Goal: Information Seeking & Learning: Learn about a topic

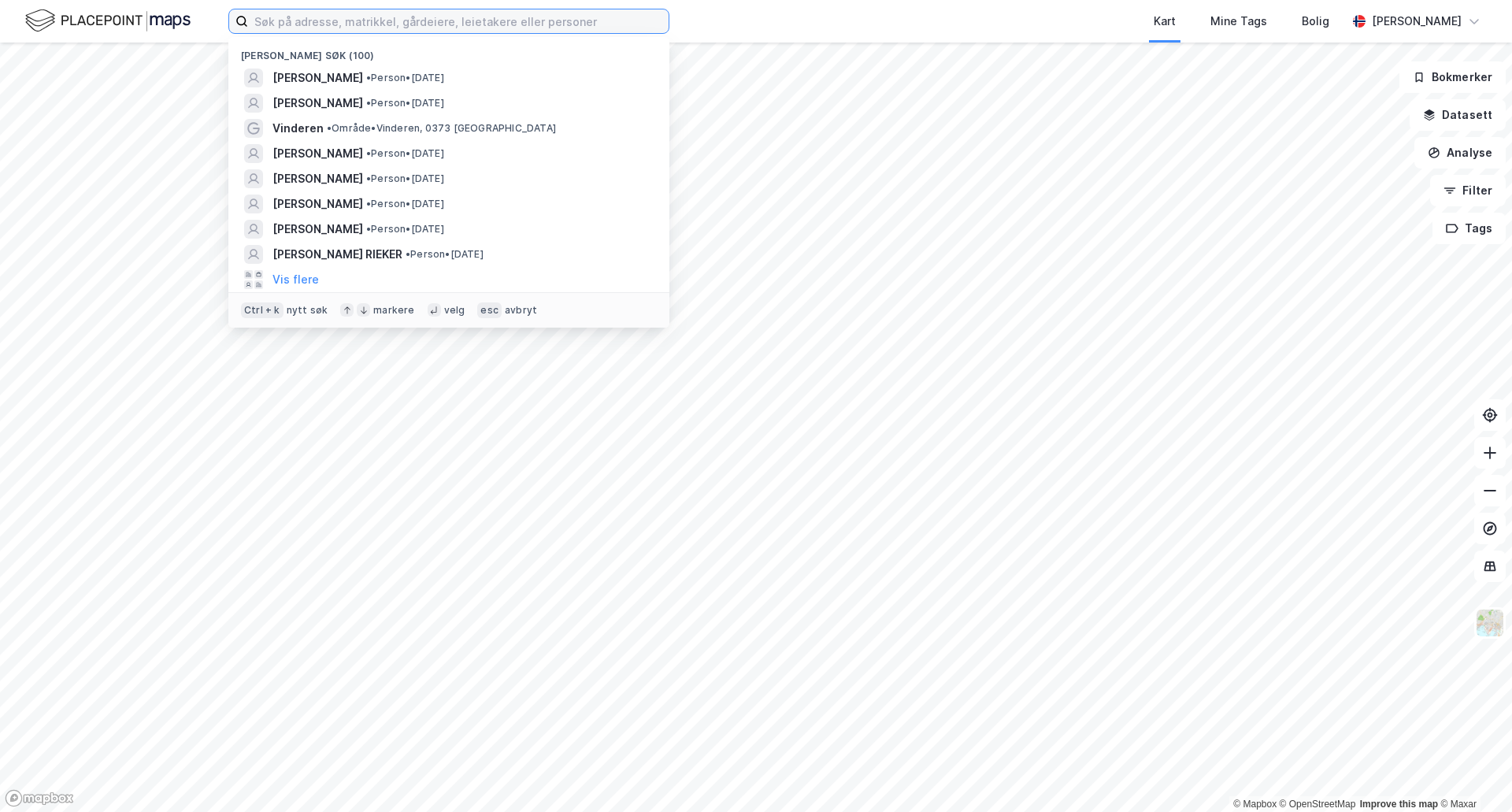
click at [302, 24] on input at bounding box center [458, 21] width 421 height 24
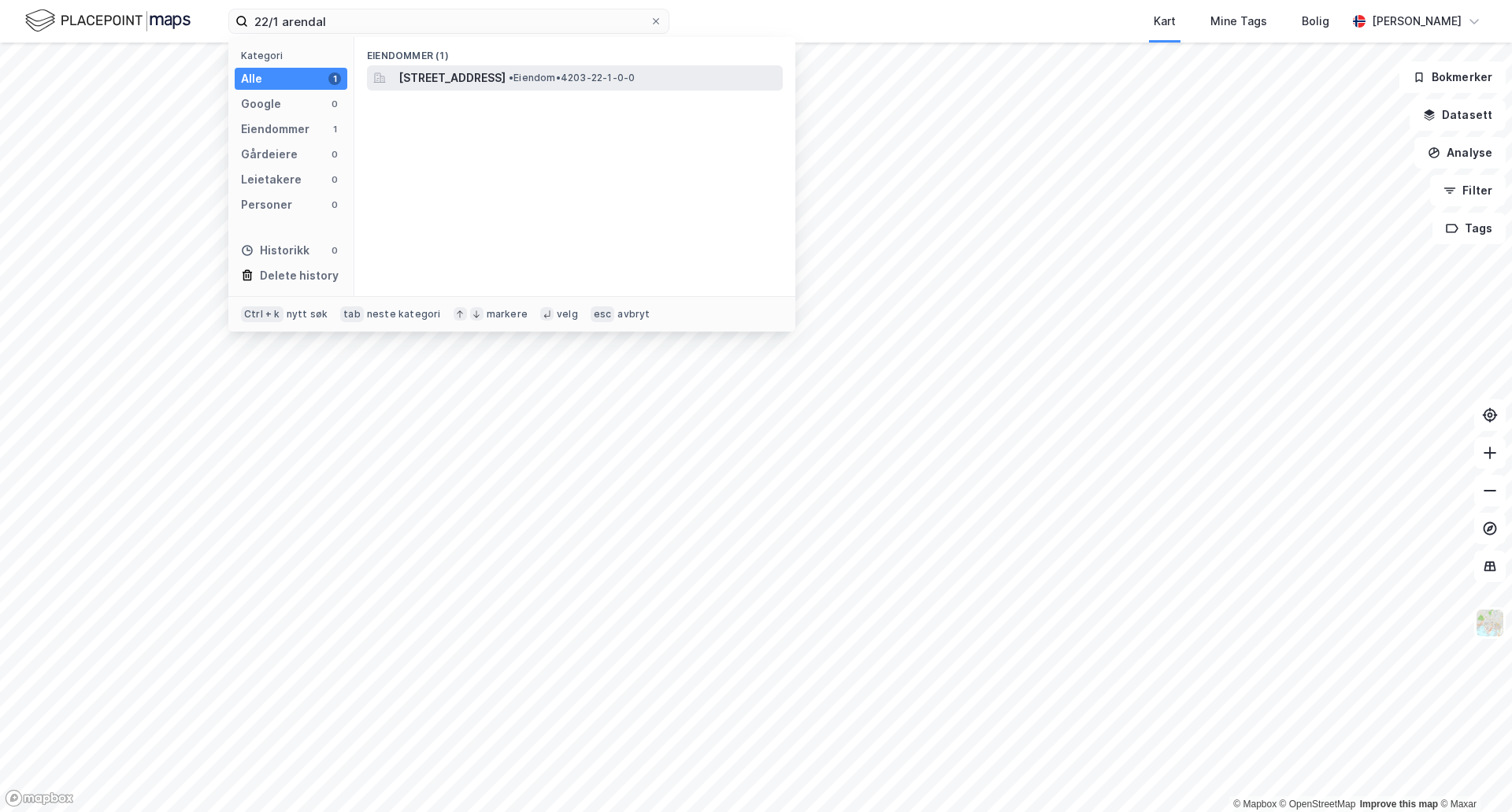
click at [467, 84] on span "[STREET_ADDRESS]" at bounding box center [452, 78] width 107 height 19
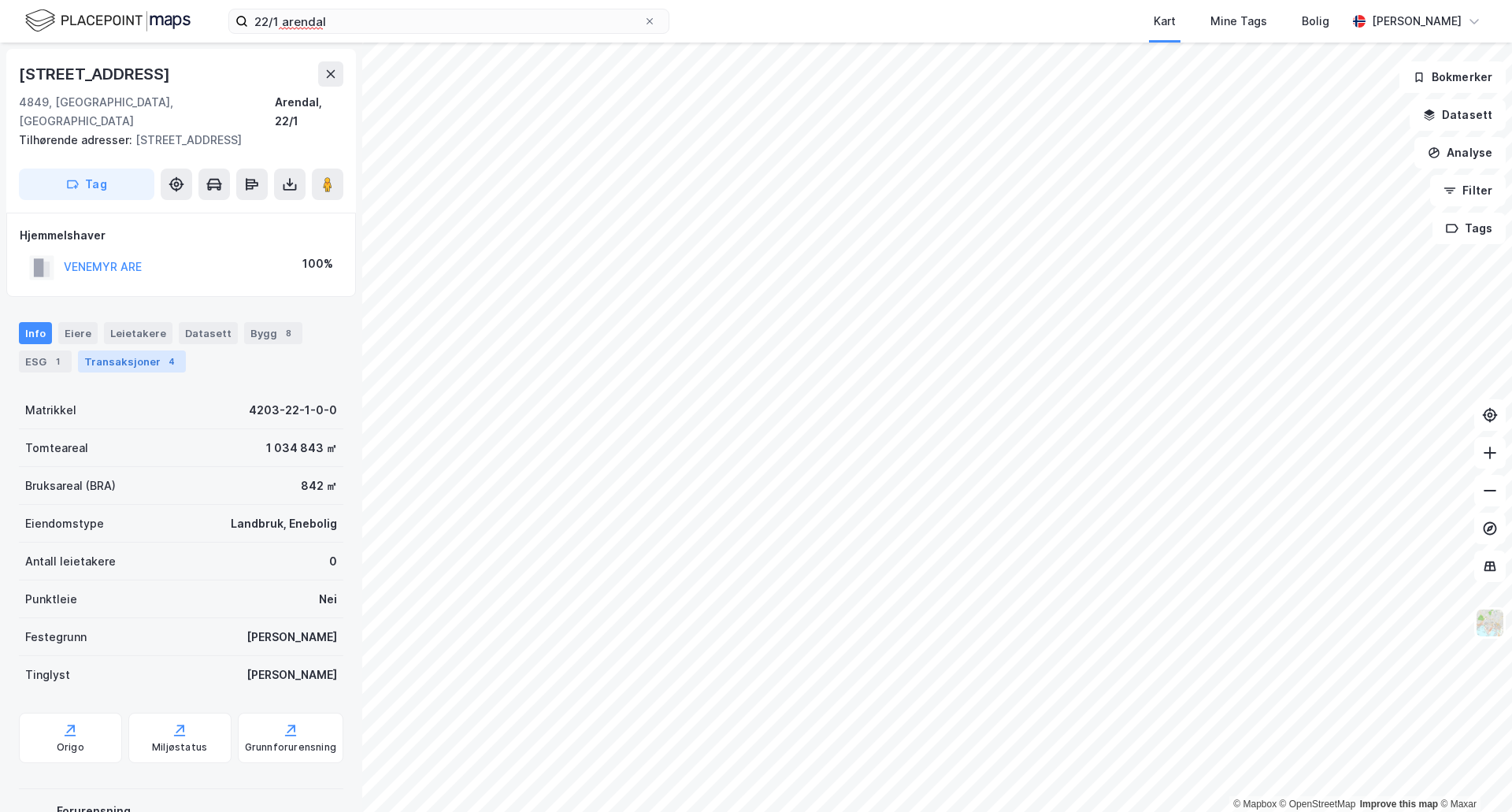
click at [123, 351] on div "Transaksjoner 4" at bounding box center [132, 361] width 108 height 22
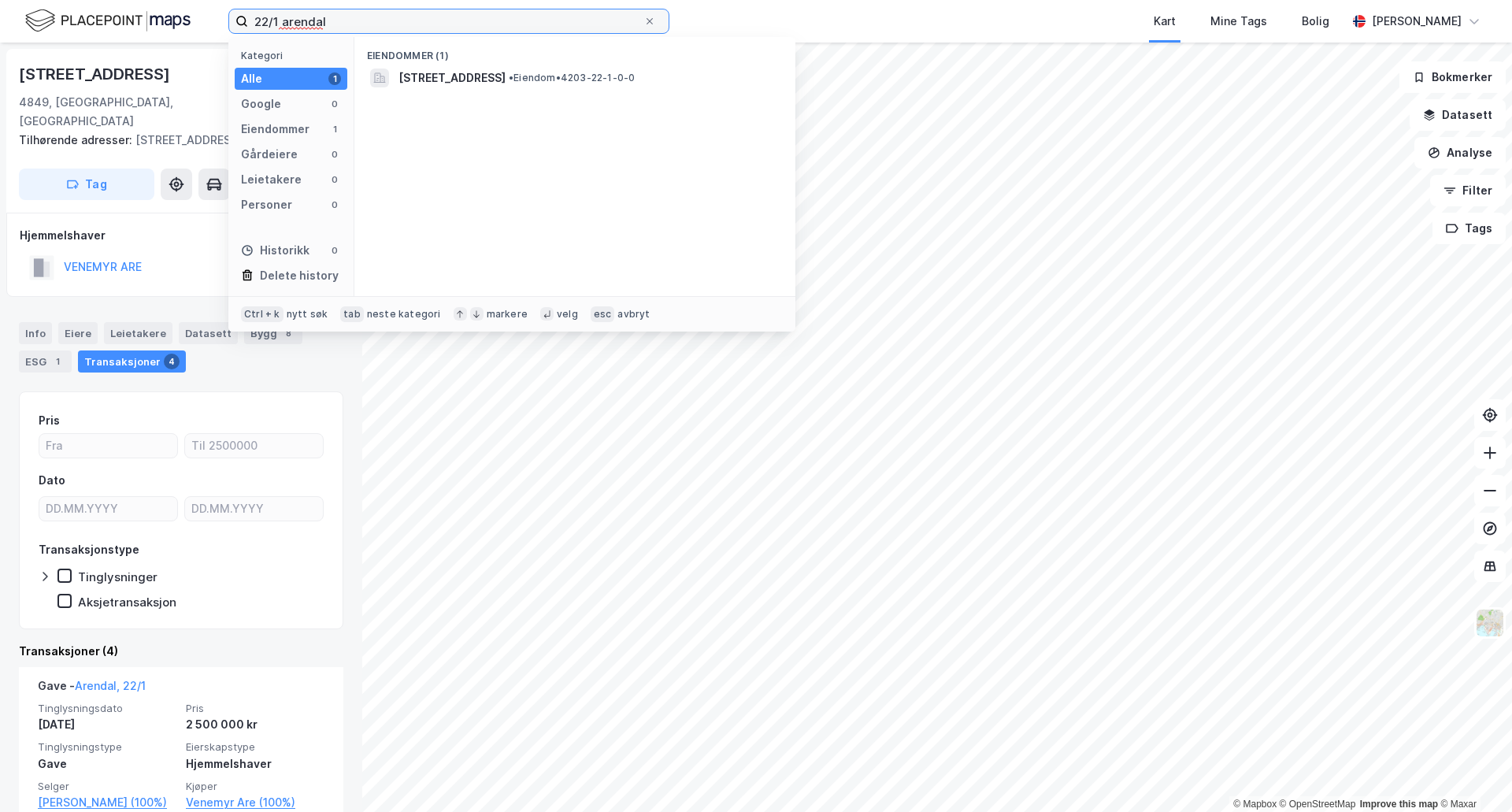
click at [272, 25] on input "22/1 arendal" at bounding box center [446, 21] width 395 height 24
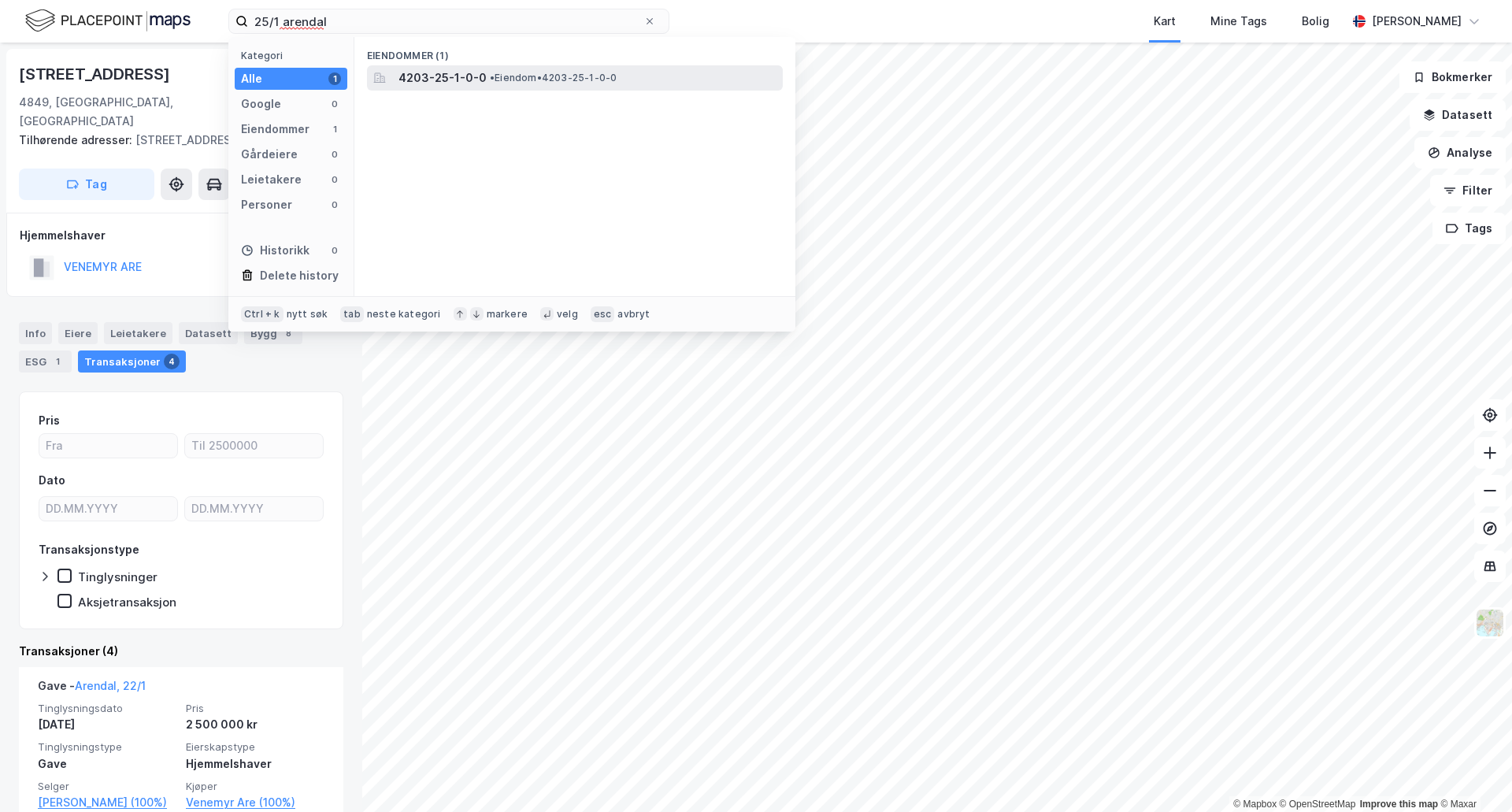
click at [497, 79] on span "• Eiendom • 4203-25-1-0-0" at bounding box center [553, 77] width 127 height 13
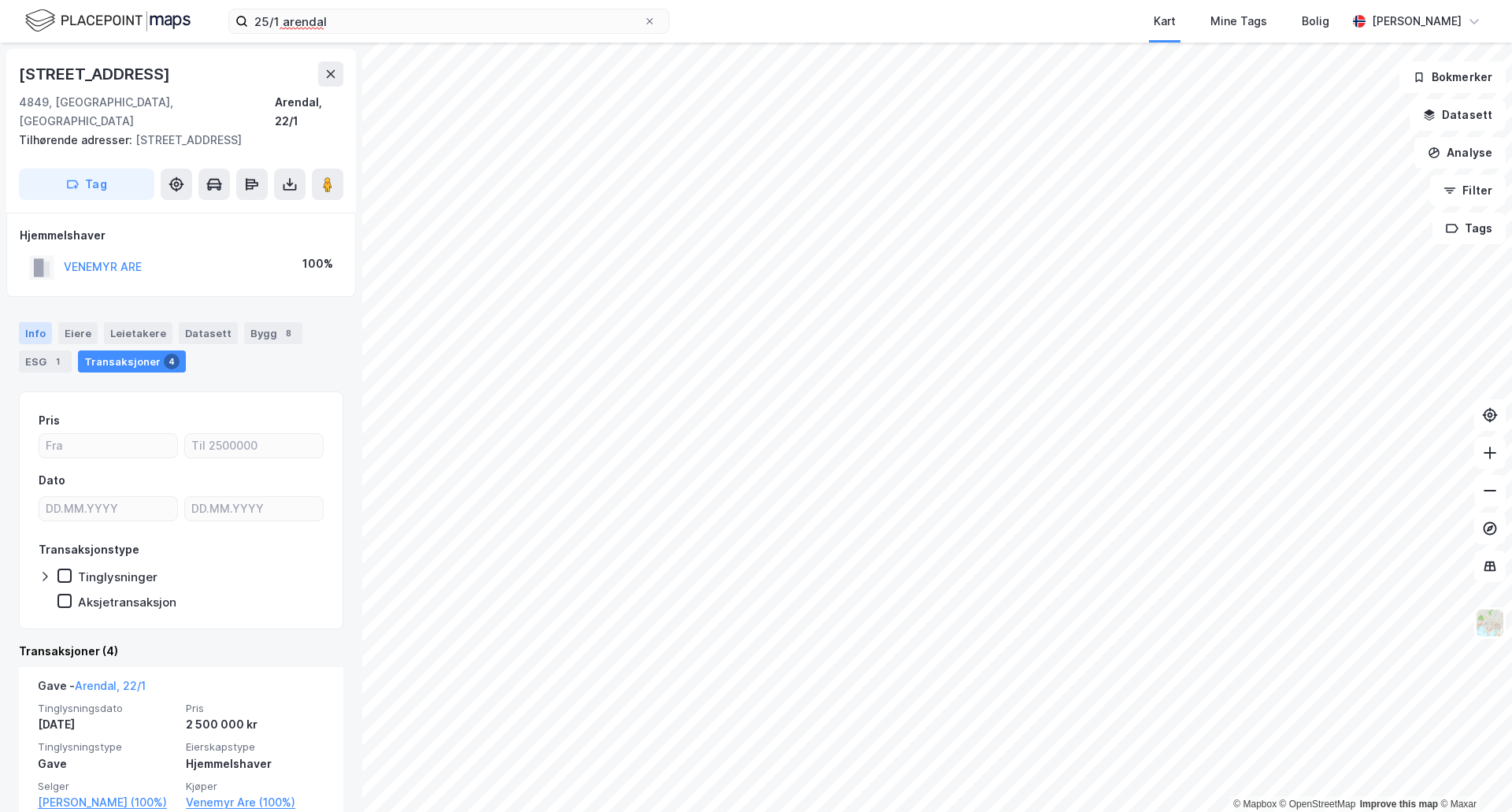
click at [33, 322] on div "Info" at bounding box center [36, 332] width 33 height 22
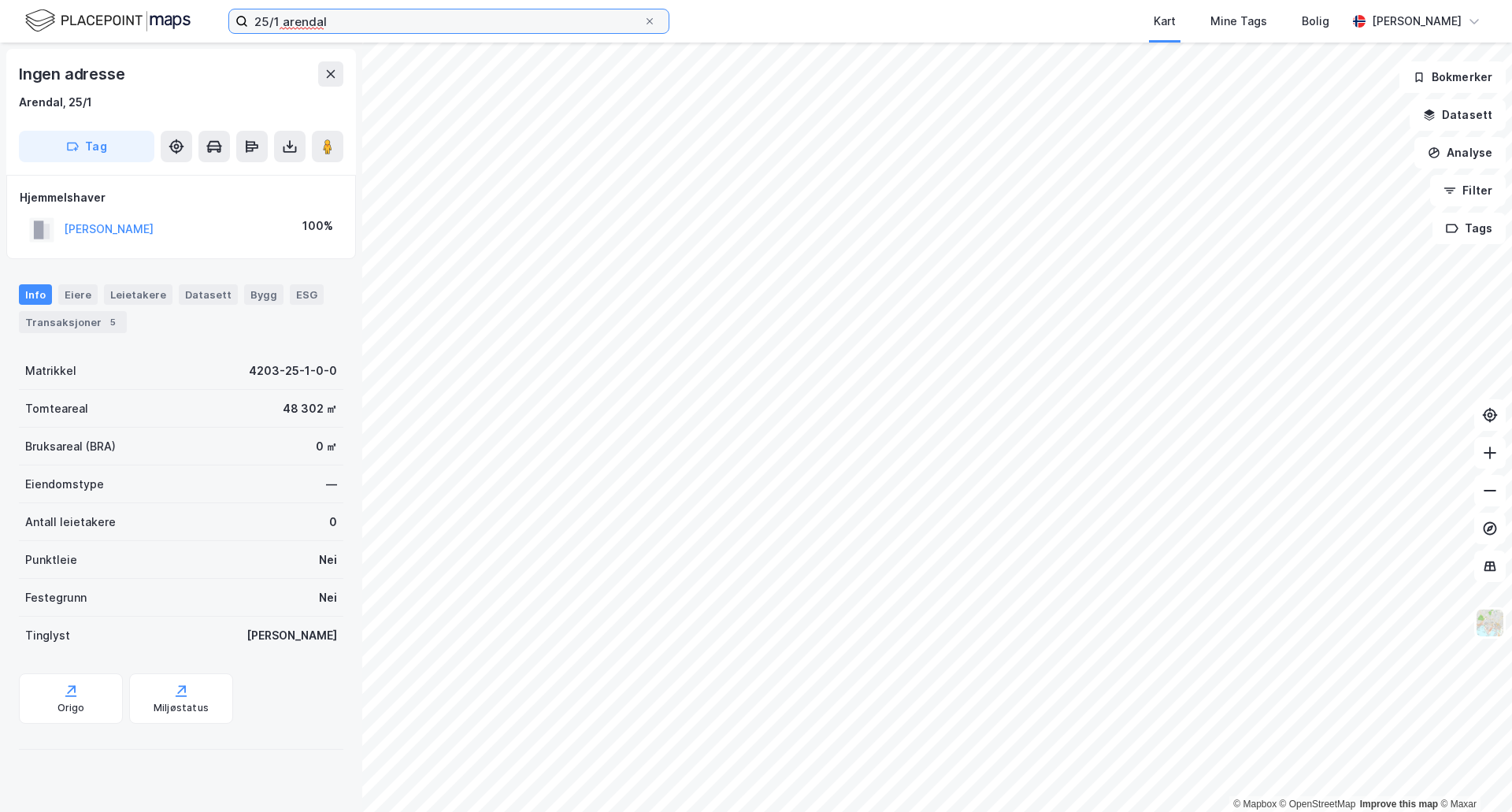
drag, startPoint x: 266, startPoint y: 24, endPoint x: 300, endPoint y: 10, distance: 36.8
click at [266, 24] on input "25/1 arendal" at bounding box center [446, 21] width 395 height 24
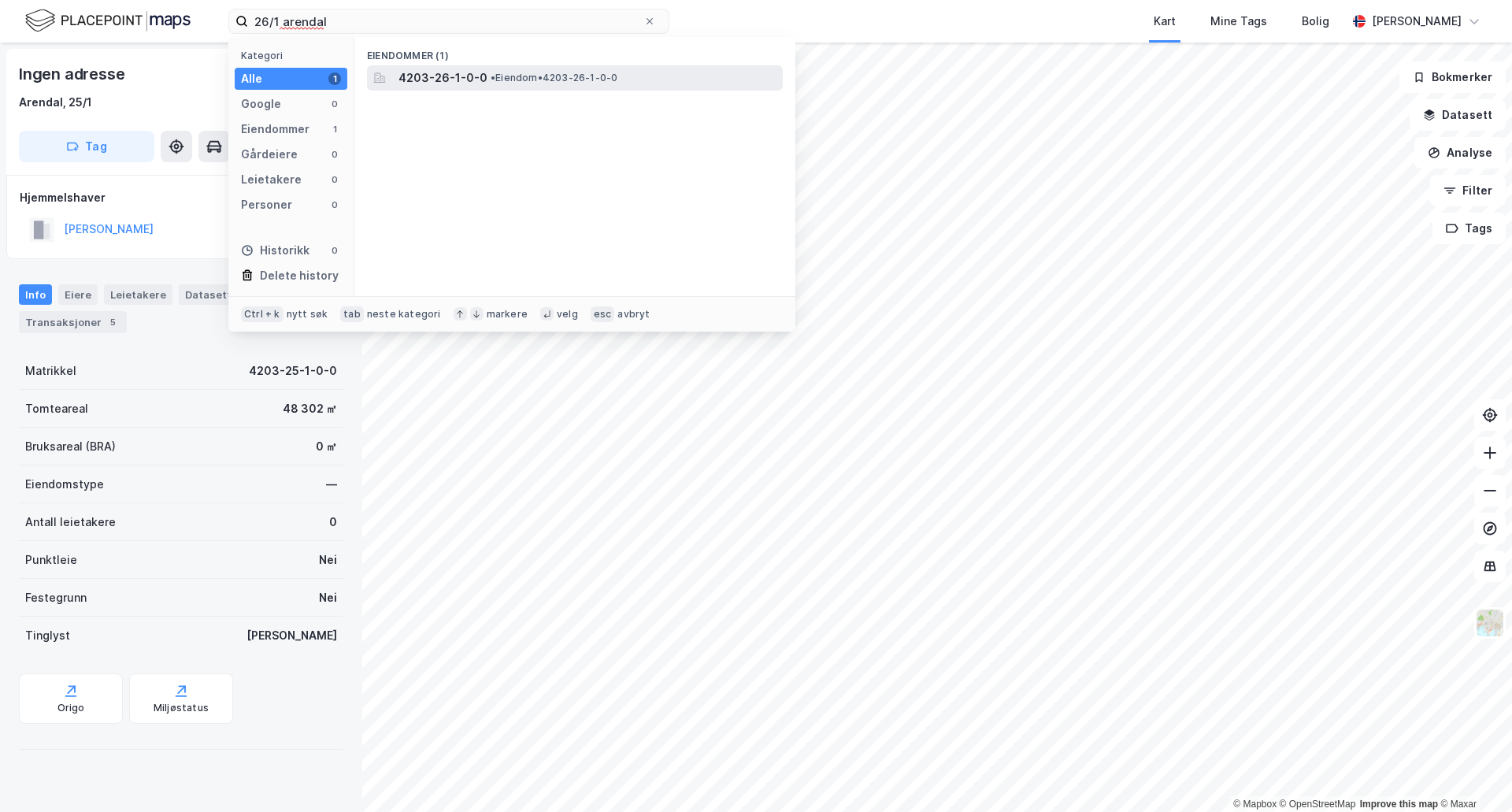
click at [451, 71] on span "4203-26-1-0-0" at bounding box center [443, 78] width 89 height 19
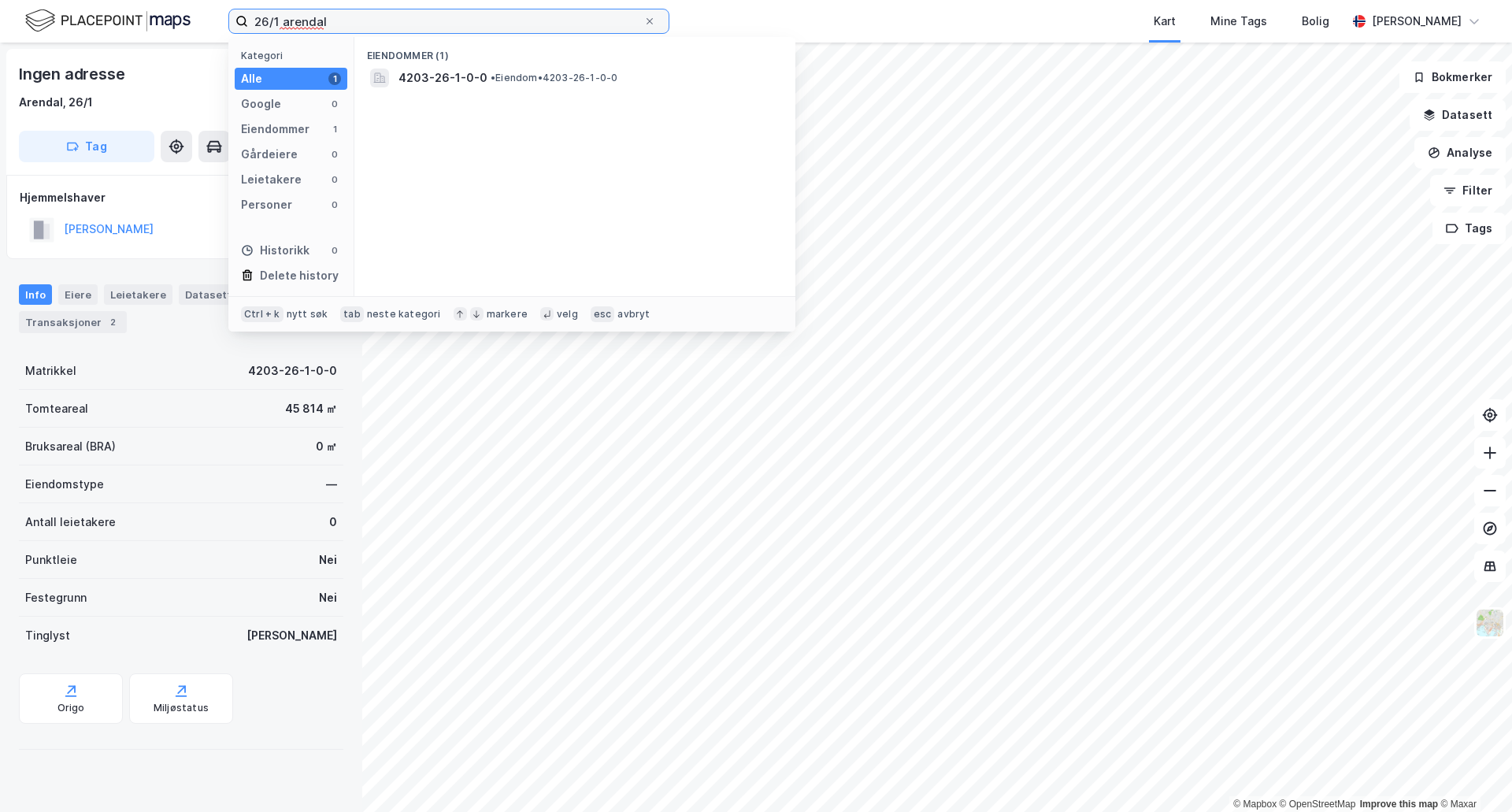
click at [278, 15] on input "26/1 arendal" at bounding box center [446, 21] width 395 height 24
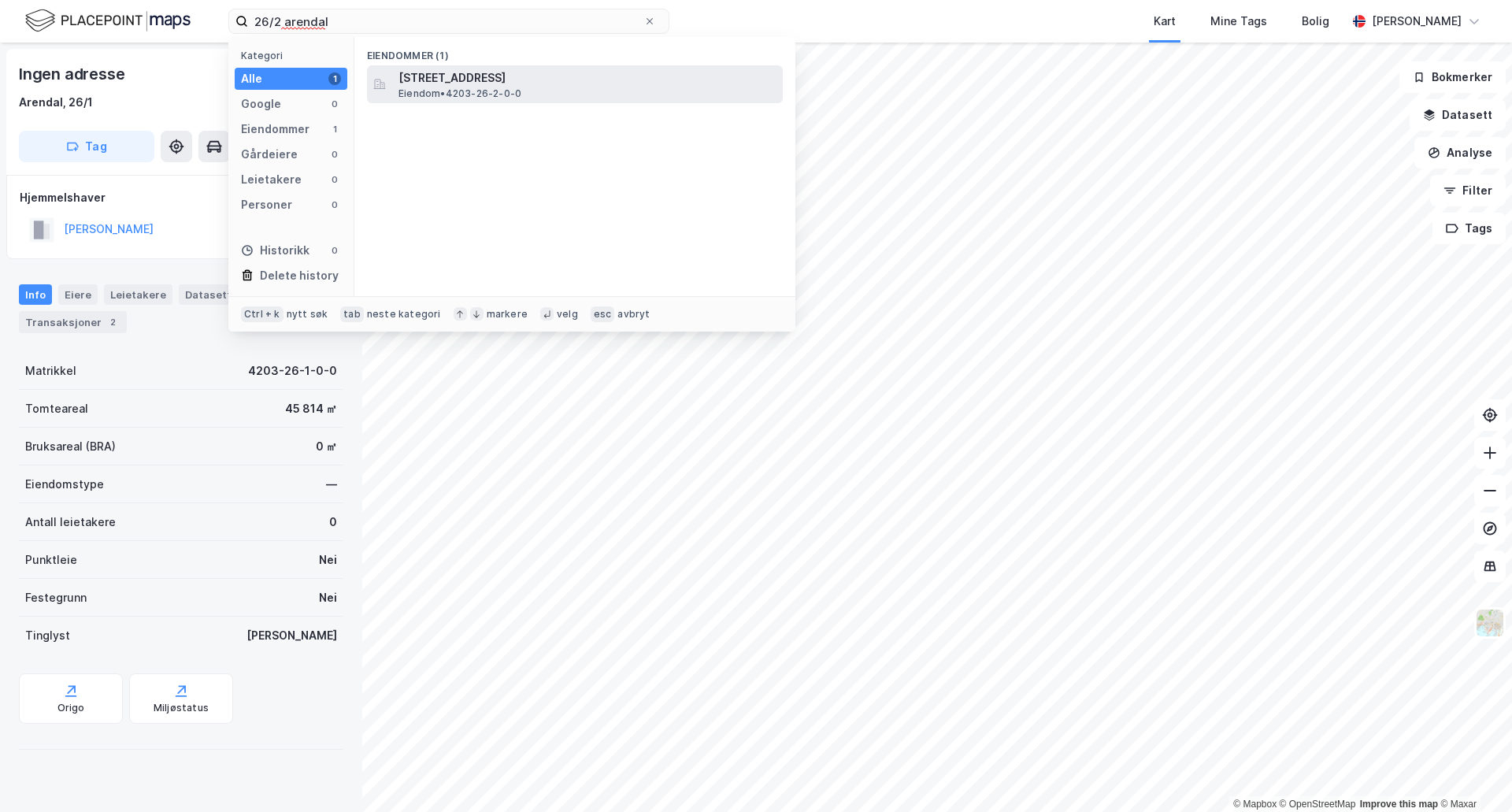
click at [470, 94] on span "Eiendom • 4203-26-2-0-0" at bounding box center [460, 93] width 123 height 13
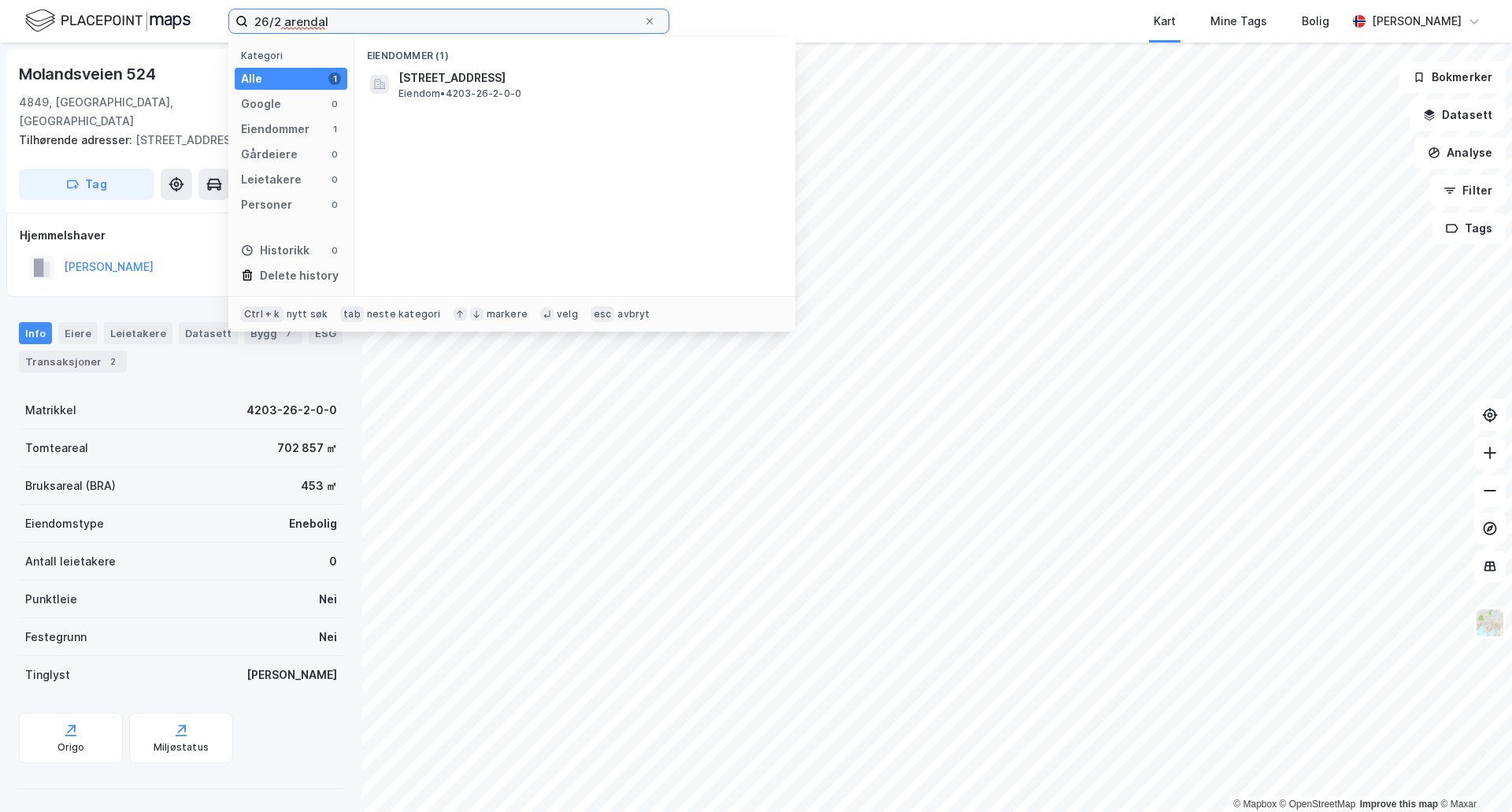
drag, startPoint x: 278, startPoint y: 25, endPoint x: 208, endPoint y: 23, distance: 70.0
click at [208, 24] on div "26/2 arendal Kategori Alle 1 Google 0 Eiendommer 1 Gårdeiere 0 Leietakere 0 Per…" at bounding box center [756, 21] width 1512 height 42
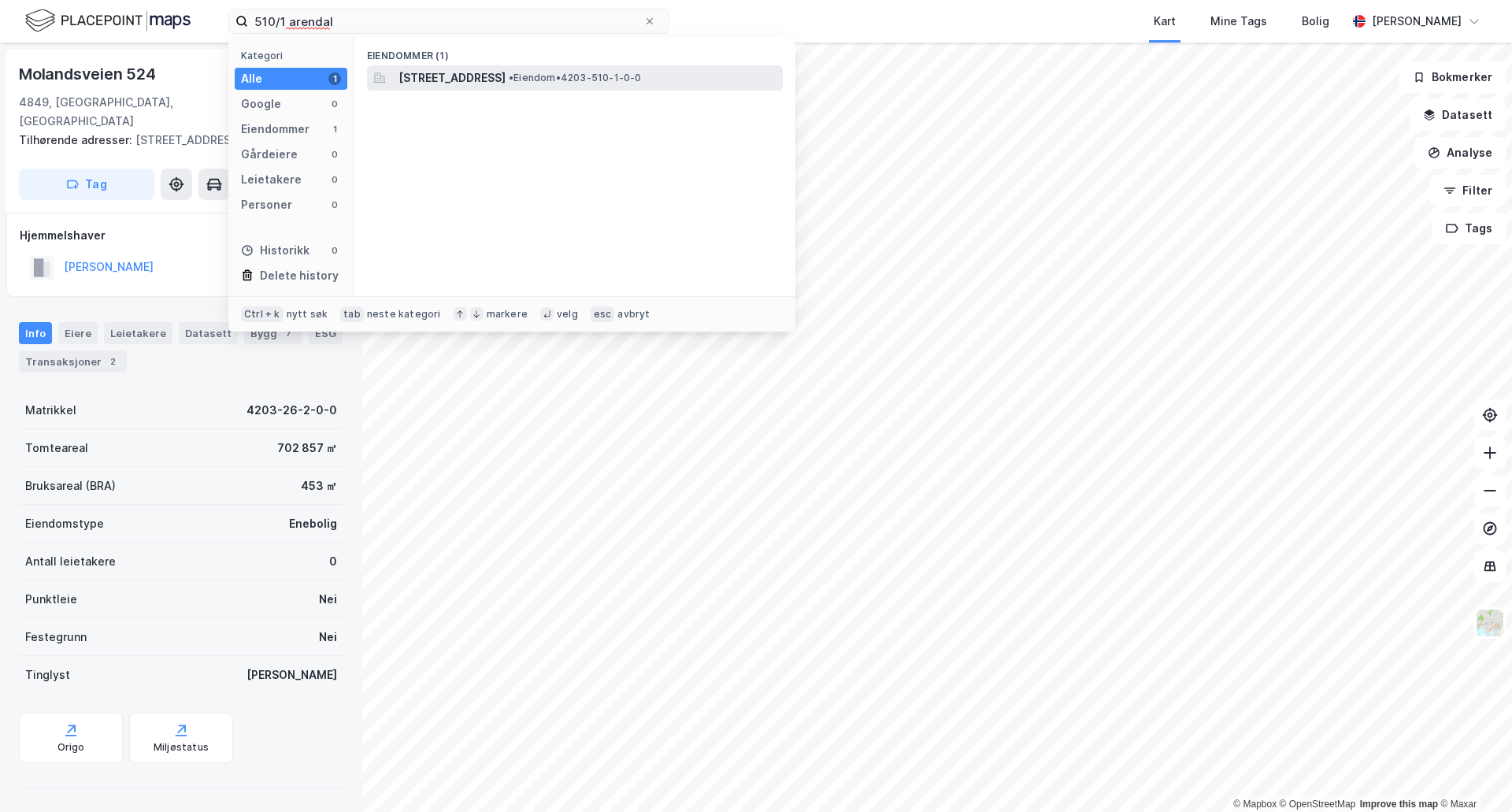
click at [430, 76] on span "[STREET_ADDRESS]" at bounding box center [452, 78] width 107 height 19
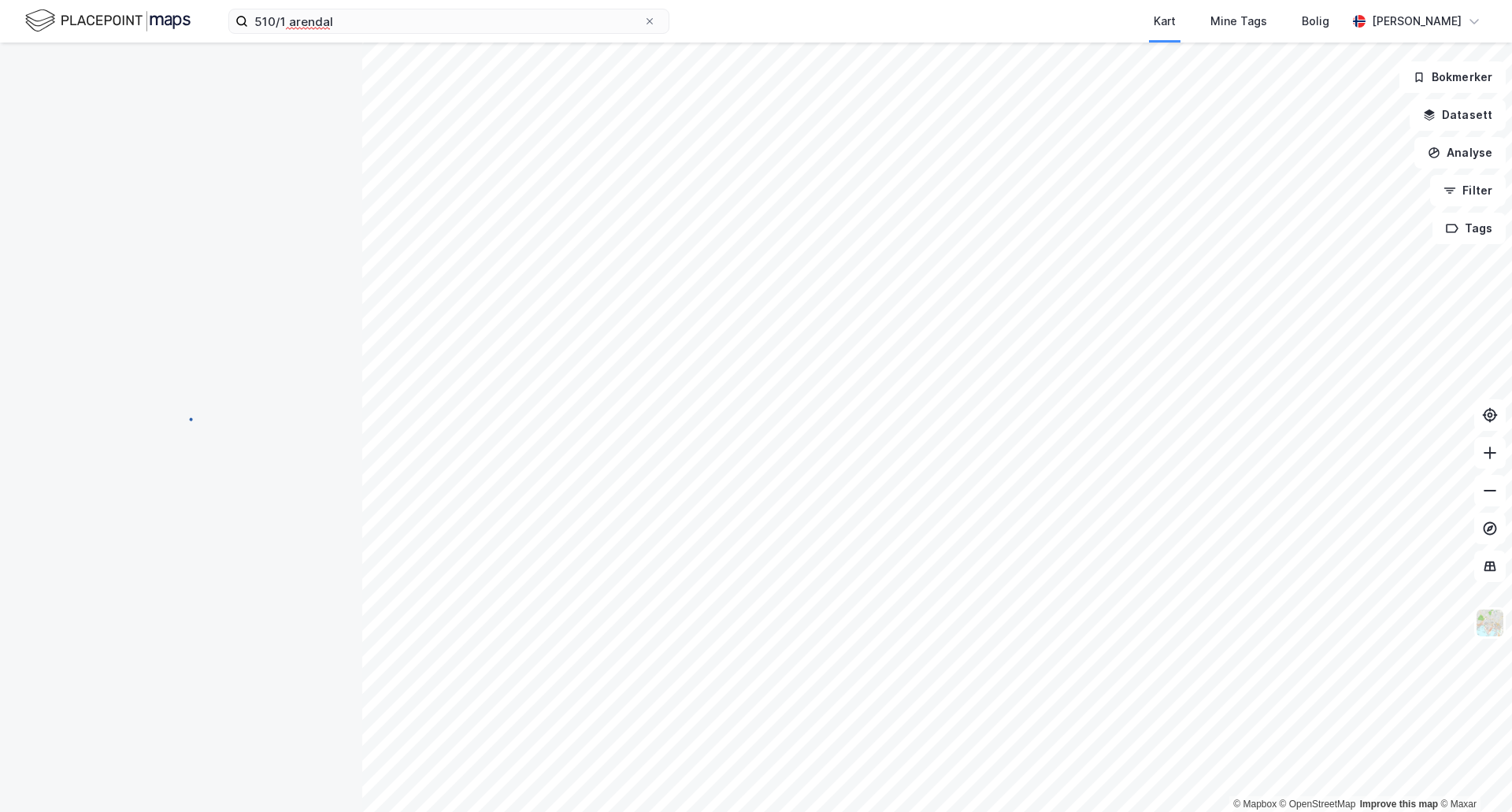
scroll to position [3, 0]
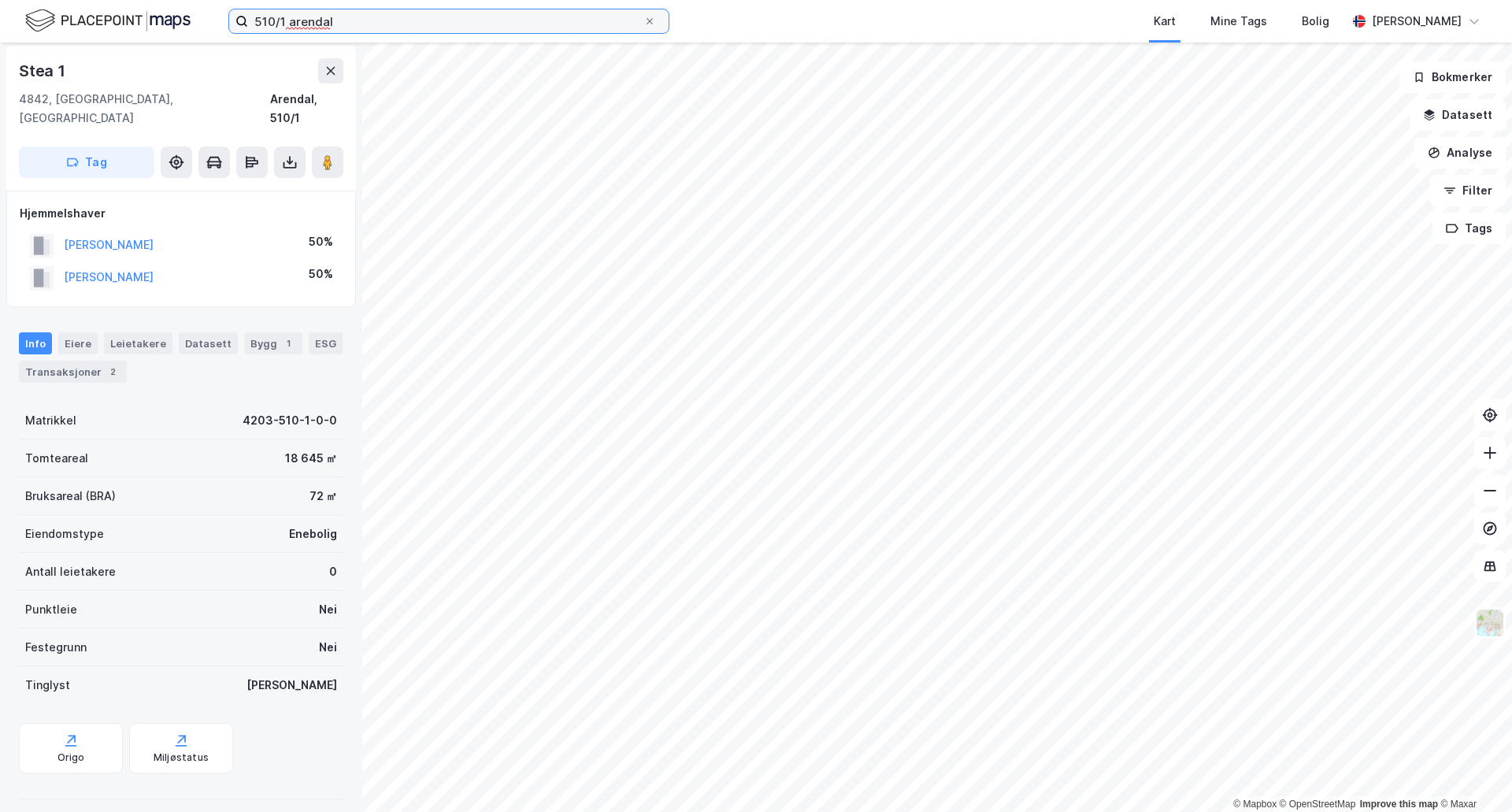
click at [348, 17] on input "510/1 arendal" at bounding box center [446, 21] width 395 height 24
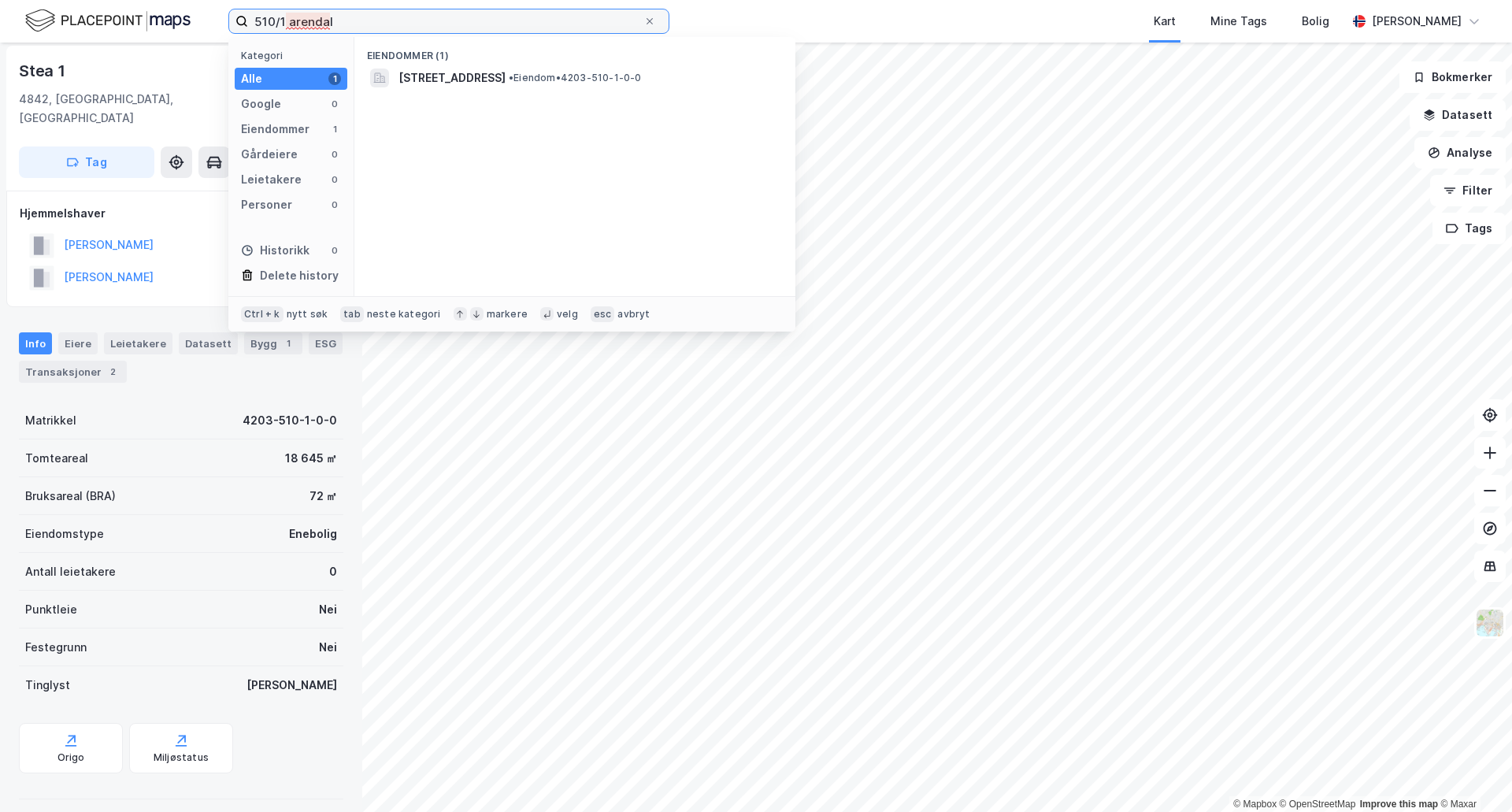
drag, startPoint x: 392, startPoint y: 15, endPoint x: 201, endPoint y: 14, distance: 191.0
click at [201, 14] on div "510/1 arendal Kategori Alle 1 Google 0 Eiendommer 1 Gårdeiere 0 Leietakere 0 Pe…" at bounding box center [756, 21] width 1512 height 42
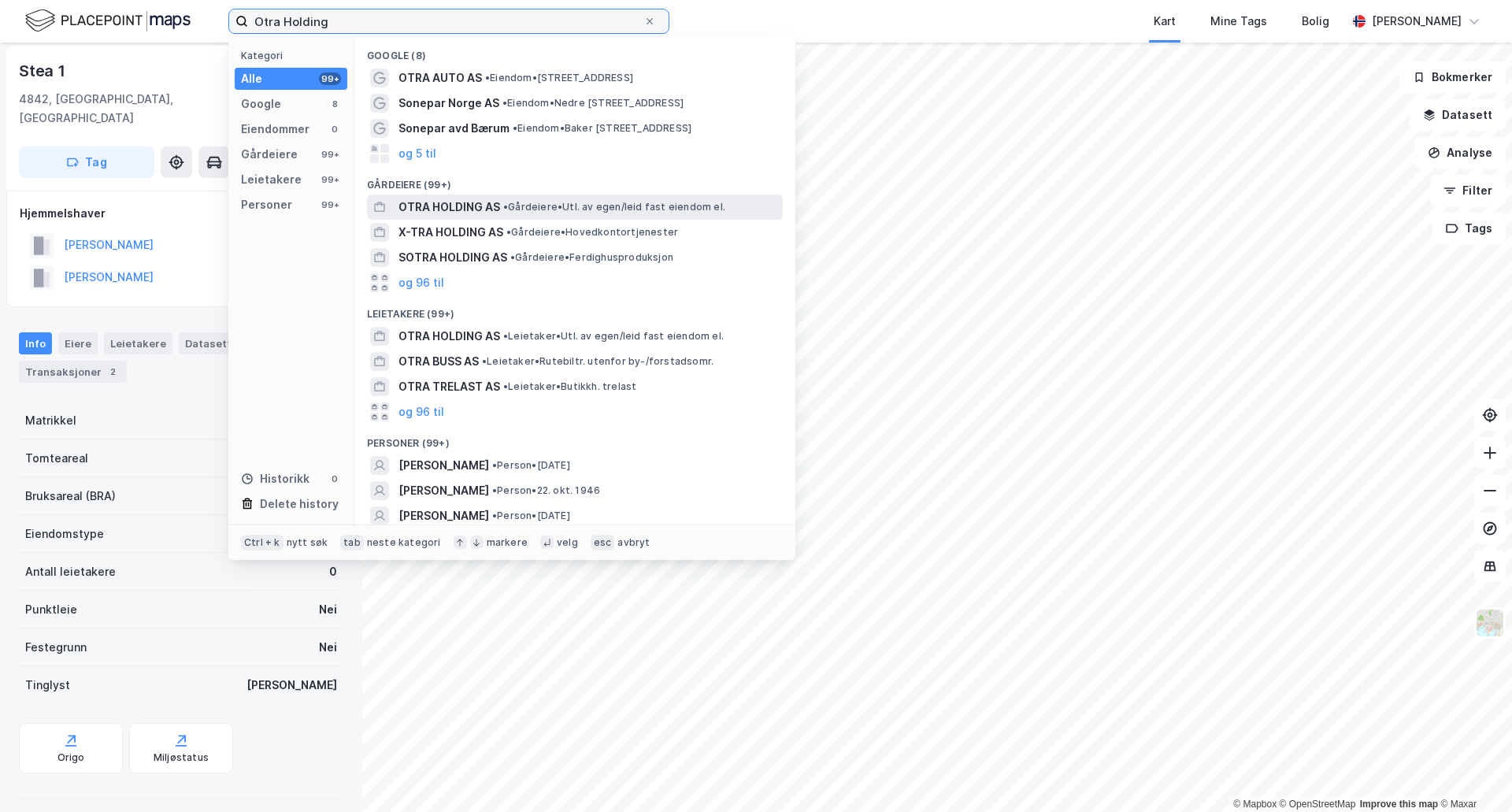
type input "Otra Holding"
click at [455, 212] on span "OTRA HOLDING AS" at bounding box center [449, 207] width 101 height 19
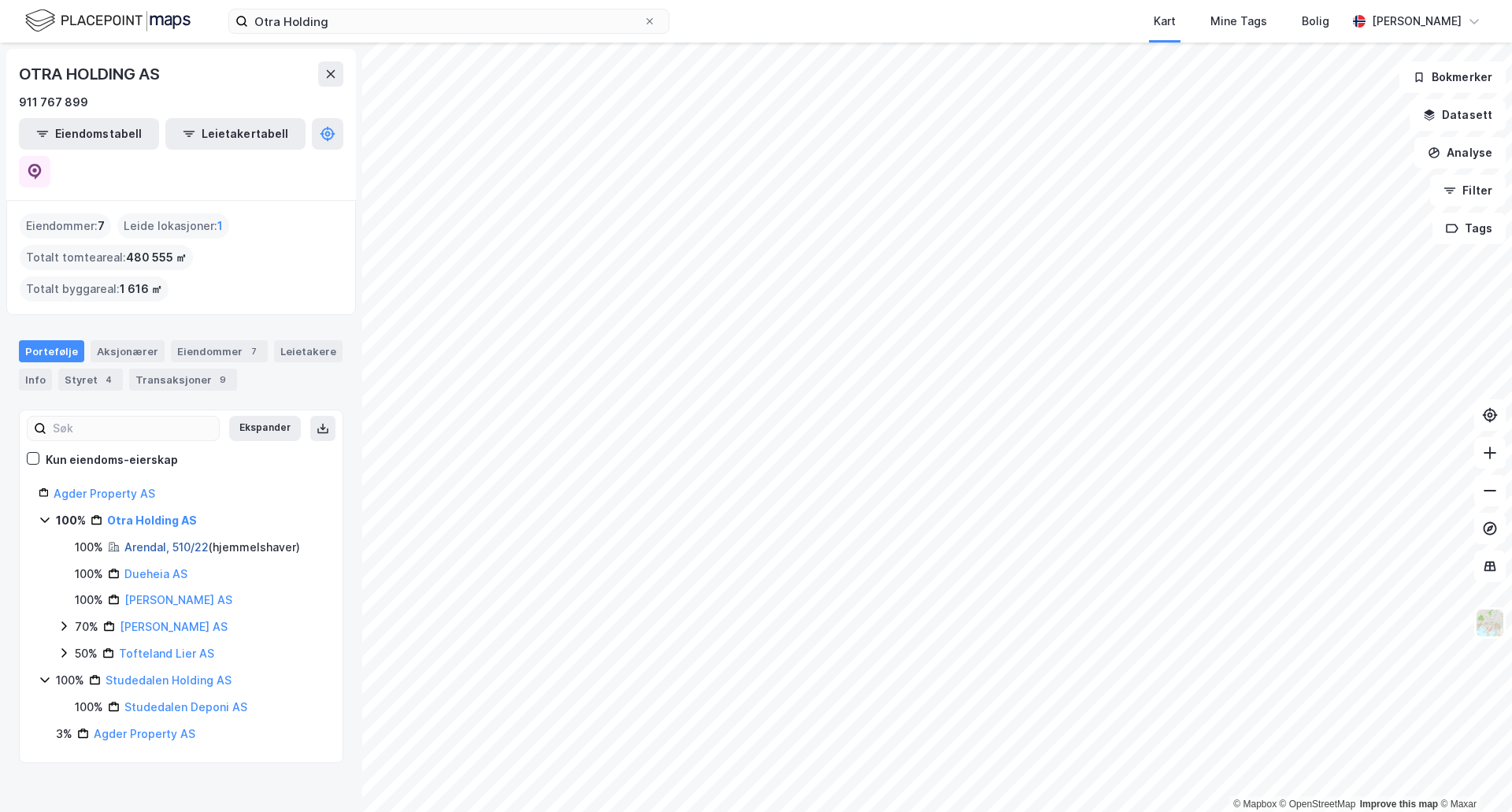
click at [157, 540] on link "Arendal, 510/22" at bounding box center [166, 547] width 84 height 13
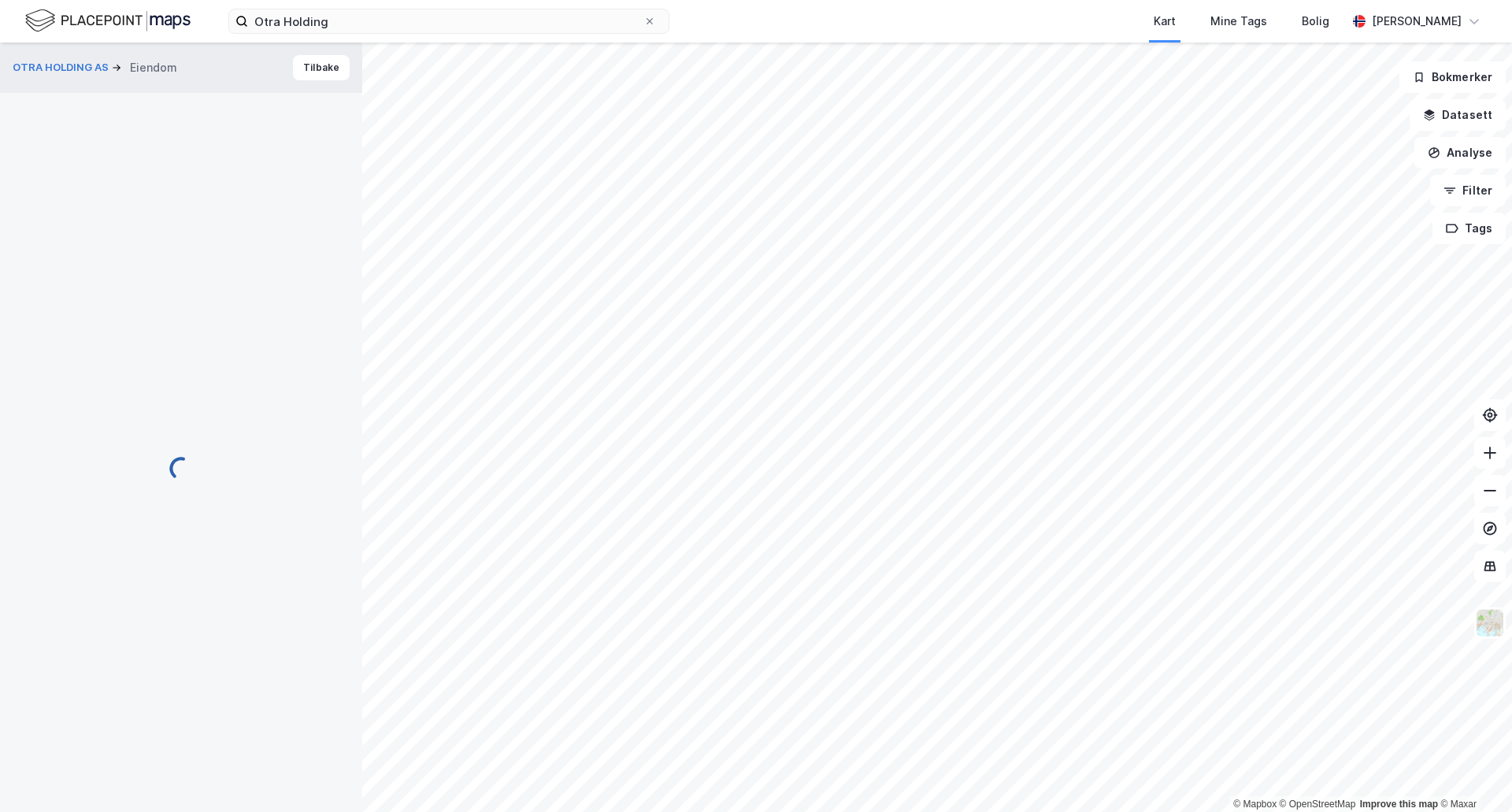
scroll to position [3, 0]
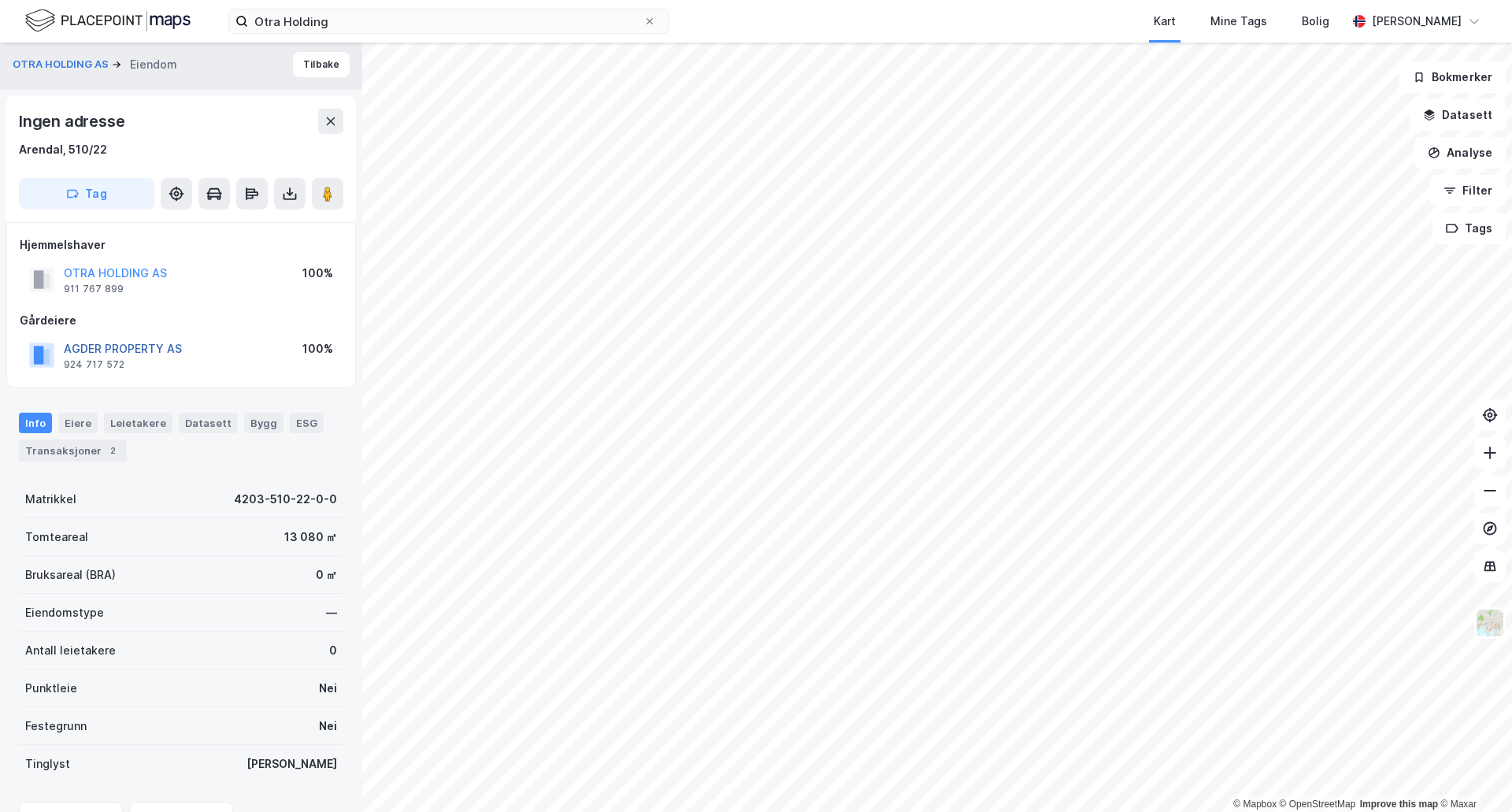
click at [0, 0] on button "AGDER PROPERTY AS" at bounding box center [0, 0] width 0 height 0
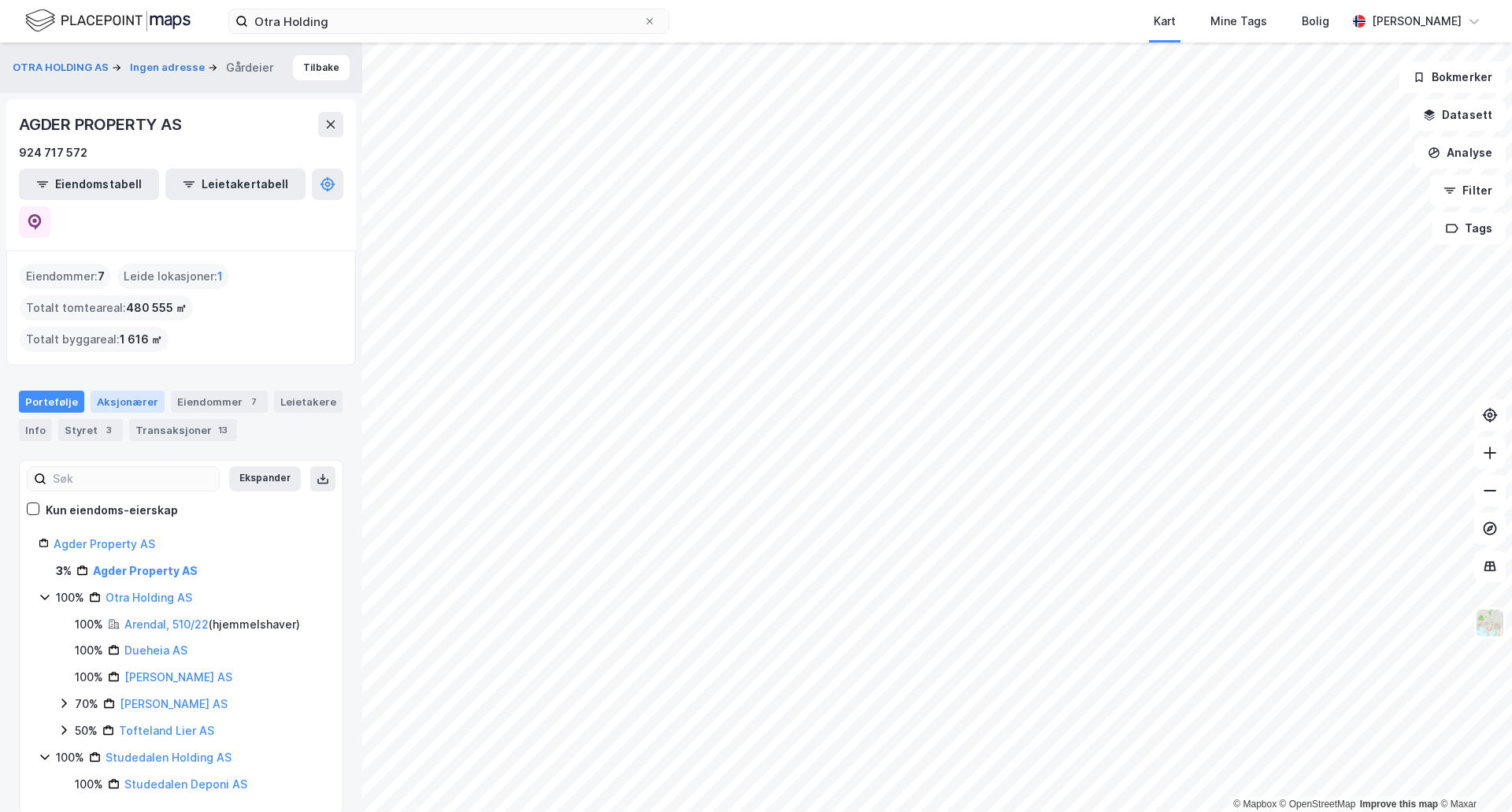
click at [91, 390] on div "Aksjonærer" at bounding box center [127, 401] width 74 height 22
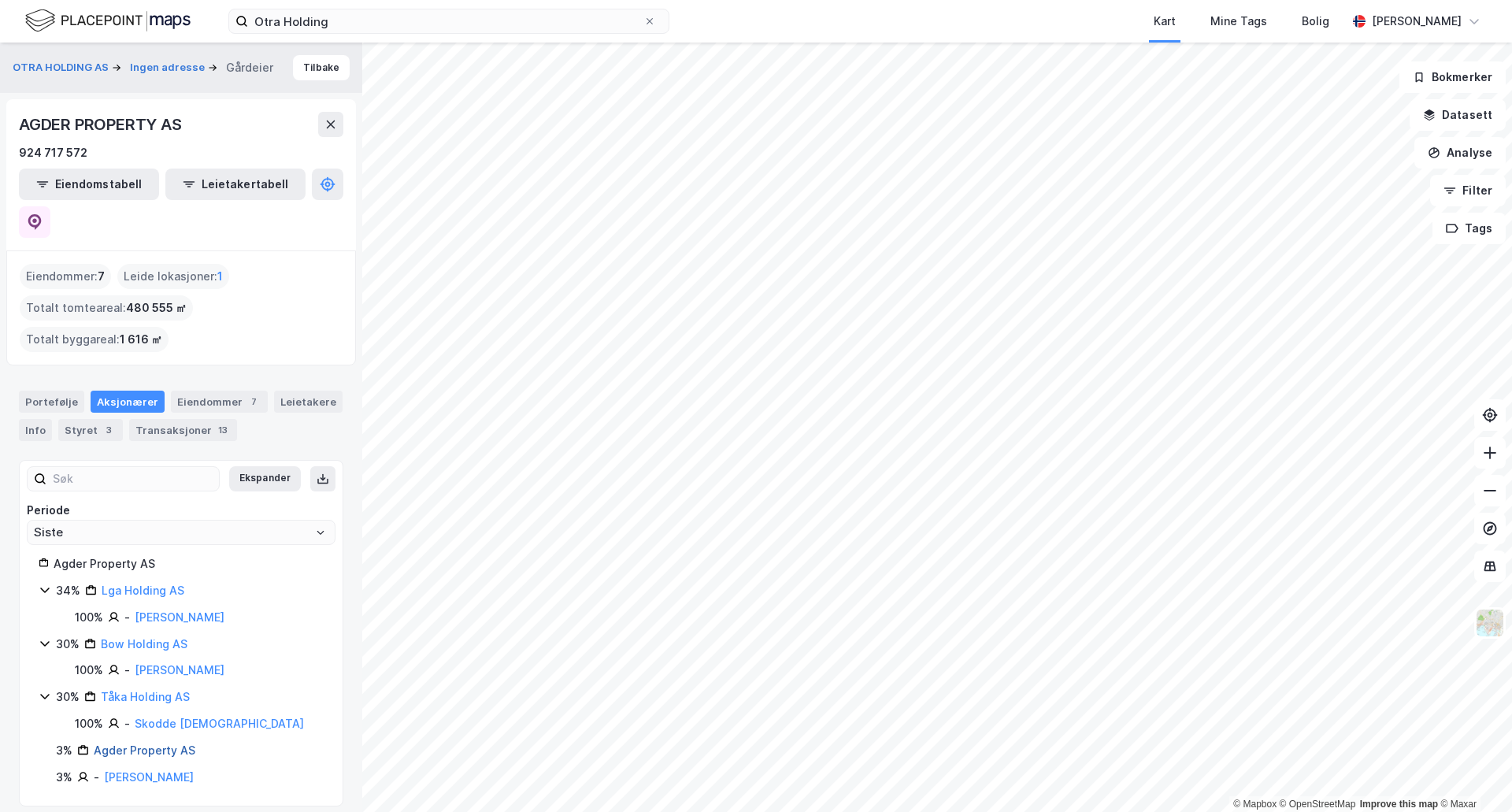
click at [141, 744] on link "Agder Property AS" at bounding box center [143, 750] width 101 height 13
click at [129, 744] on link "Agder Property AS" at bounding box center [143, 750] width 101 height 13
click at [40, 71] on button "OTRA HOLDING AS" at bounding box center [62, 67] width 99 height 15
